Goal: Task Accomplishment & Management: Complete application form

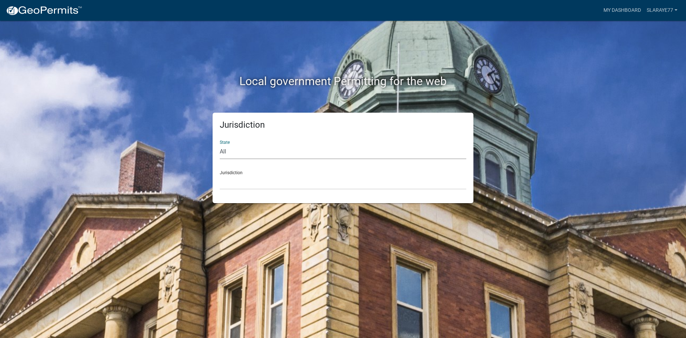
click at [310, 152] on select "All [US_STATE] [US_STATE] [US_STATE] [US_STATE] [US_STATE] [US_STATE] [US_STATE…" at bounding box center [343, 151] width 246 height 15
select select "[US_STATE]"
click at [220, 144] on select "All [US_STATE] [US_STATE] [US_STATE] [US_STATE] [US_STATE] [US_STATE] [US_STATE…" at bounding box center [343, 151] width 246 height 15
drag, startPoint x: 306, startPoint y: 159, endPoint x: 283, endPoint y: 184, distance: 34.1
click at [283, 184] on select "[GEOGRAPHIC_DATA], [US_STATE][PERSON_NAME][GEOGRAPHIC_DATA], [US_STATE][PERSON_…" at bounding box center [343, 182] width 246 height 15
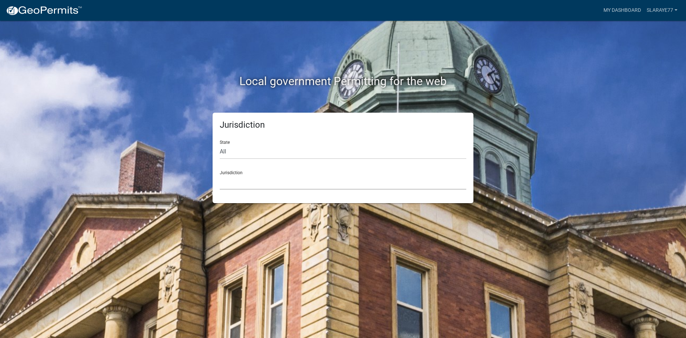
click at [274, 181] on select "[GEOGRAPHIC_DATA], [US_STATE][PERSON_NAME][GEOGRAPHIC_DATA], [US_STATE][PERSON_…" at bounding box center [343, 182] width 246 height 15
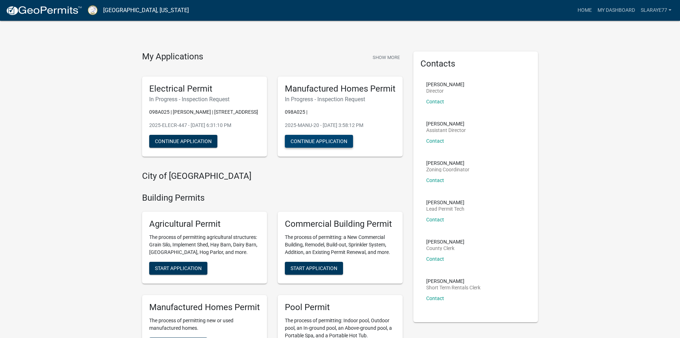
click at [329, 142] on button "Continue Application" at bounding box center [319, 141] width 68 height 13
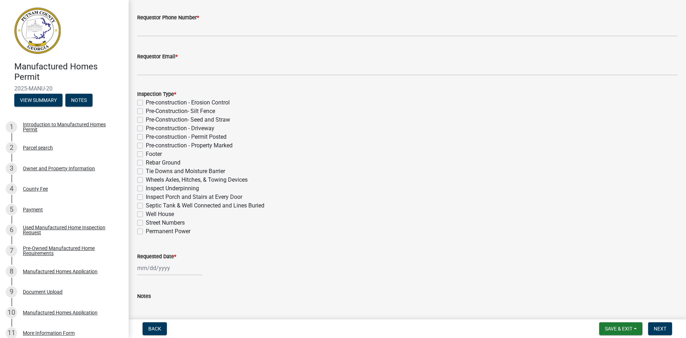
scroll to position [77, 0]
